Goal: Check status: Check status

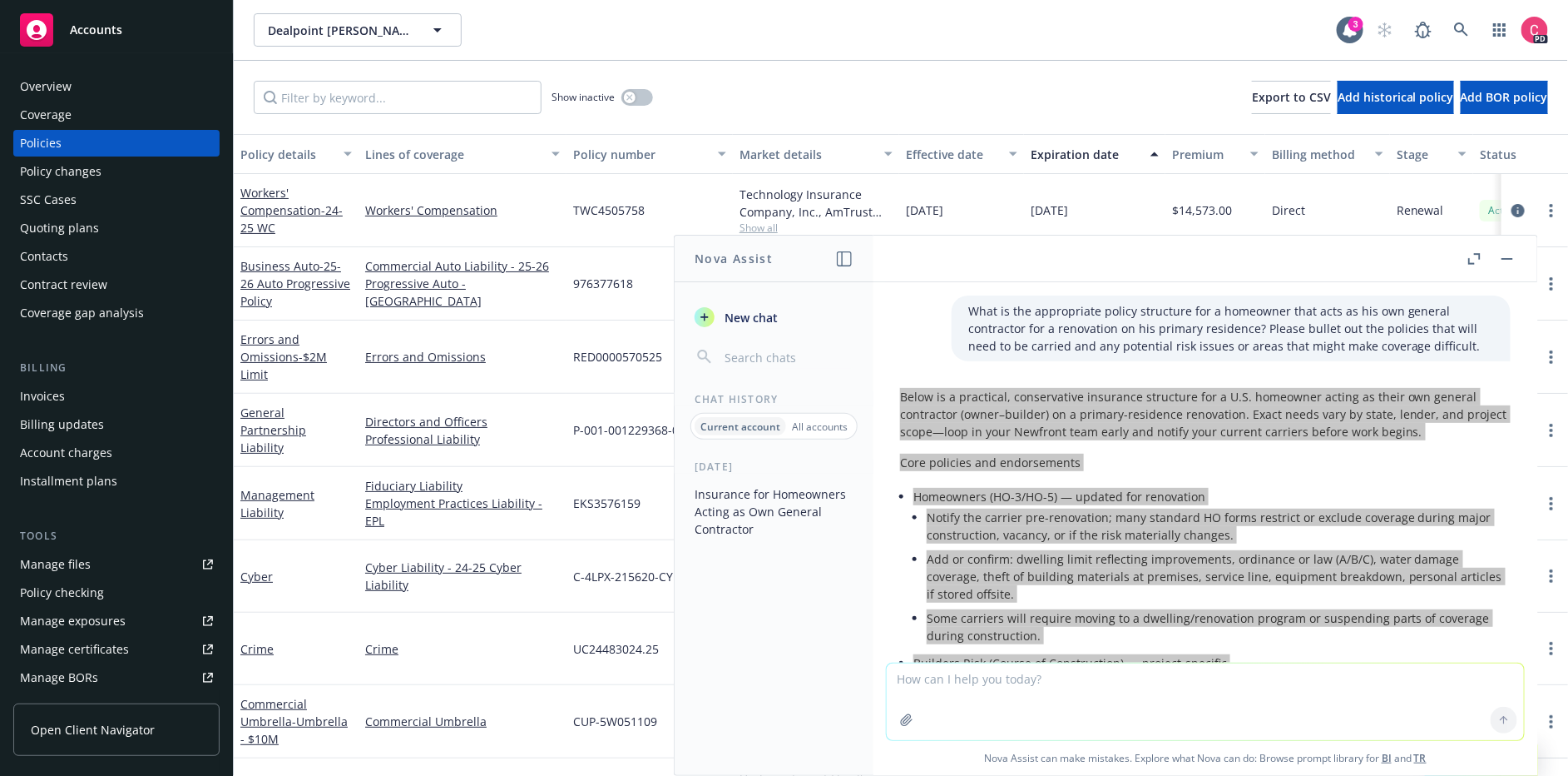
scroll to position [1717, 0]
